Goal: Task Accomplishment & Management: Manage account settings

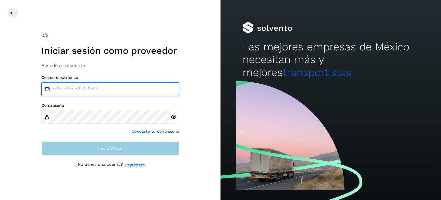
type input "**********"
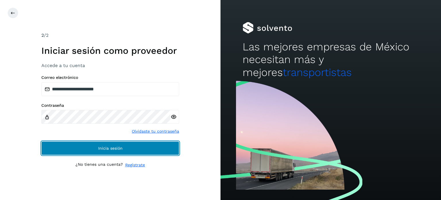
click at [123, 145] on button "Inicia sesión" at bounding box center [110, 148] width 138 height 14
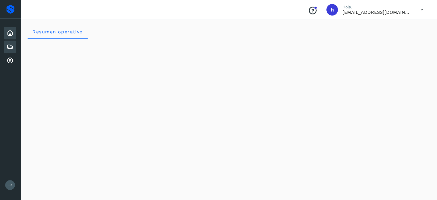
click at [11, 47] on icon at bounding box center [10, 46] width 7 height 7
